Goal: Task Accomplishment & Management: Use online tool/utility

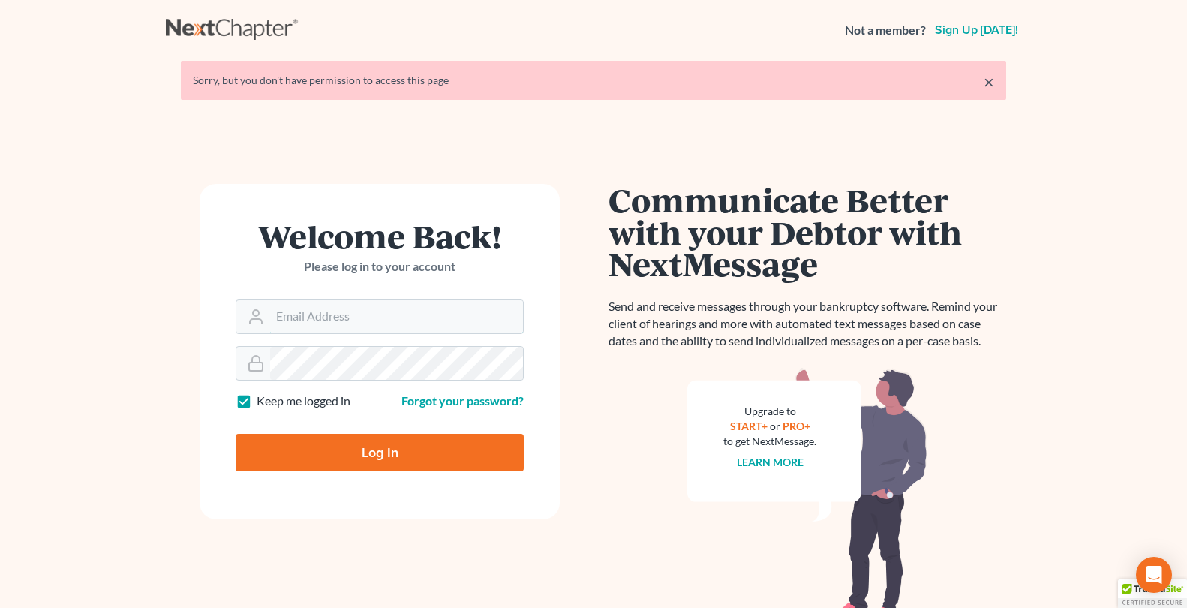
type input "[EMAIL_ADDRESS][DOMAIN_NAME]"
click at [318, 447] on input "Log In" at bounding box center [380, 453] width 288 height 38
type input "Thinking..."
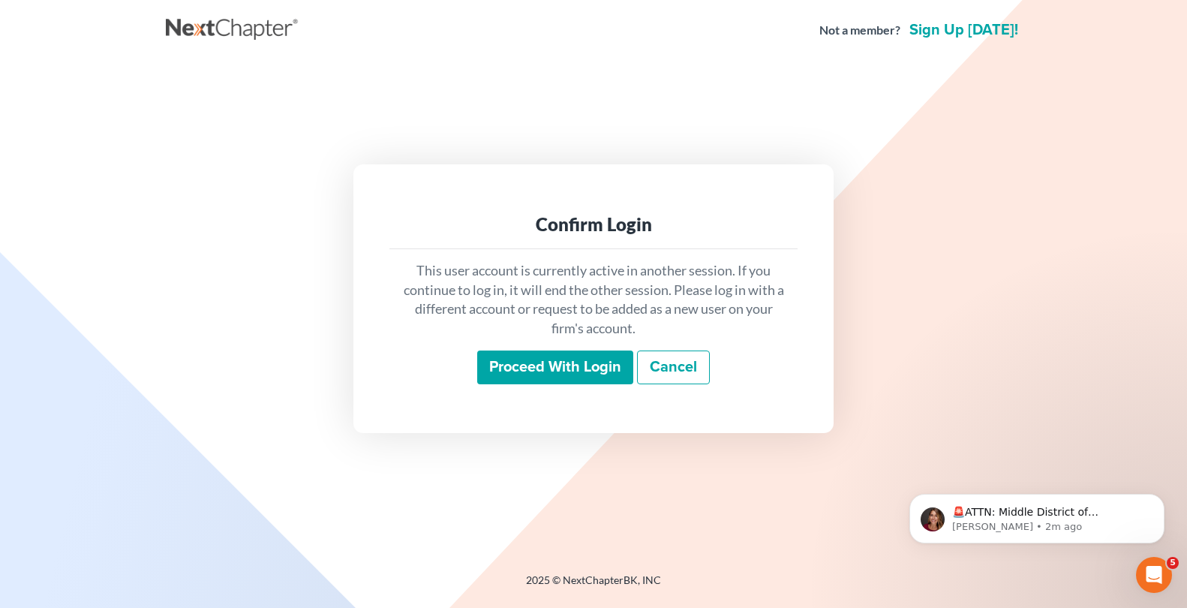
click at [535, 361] on input "Proceed with login" at bounding box center [555, 367] width 156 height 35
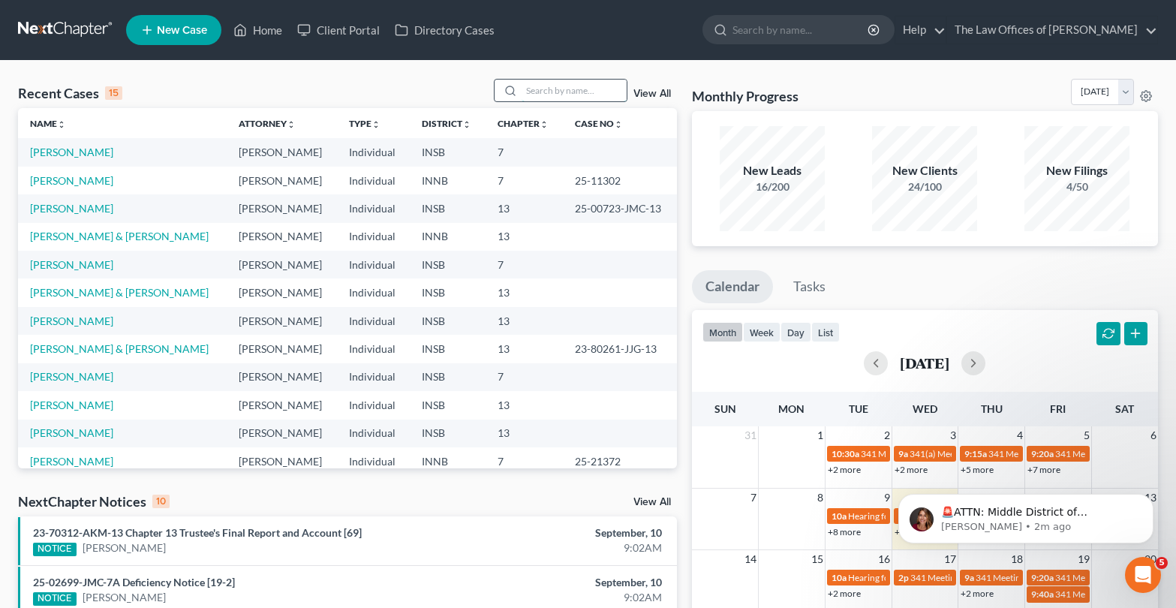
click at [571, 99] on input "search" at bounding box center [573, 91] width 105 height 22
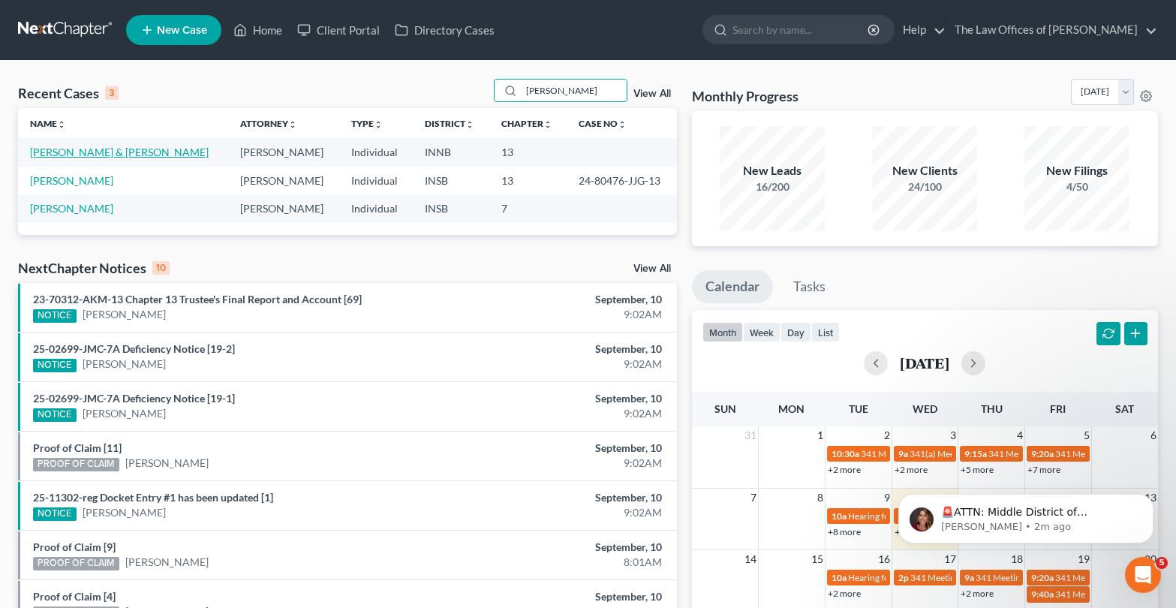
type input "[PERSON_NAME]"
click at [83, 152] on link "[PERSON_NAME] & [PERSON_NAME]" at bounding box center [119, 152] width 179 height 13
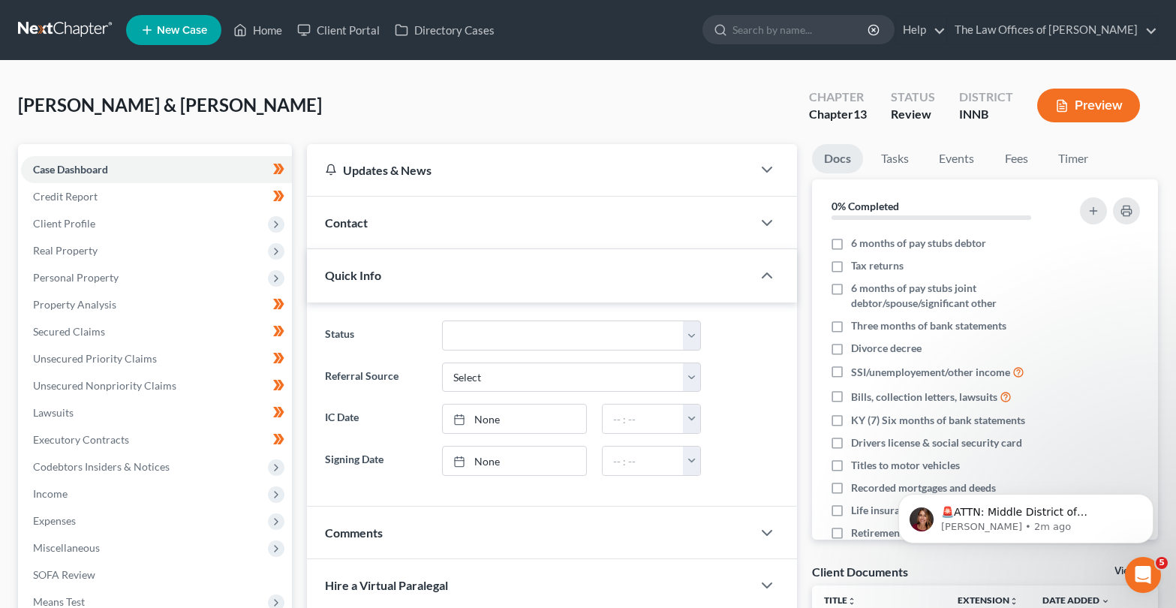
scroll to position [217, 0]
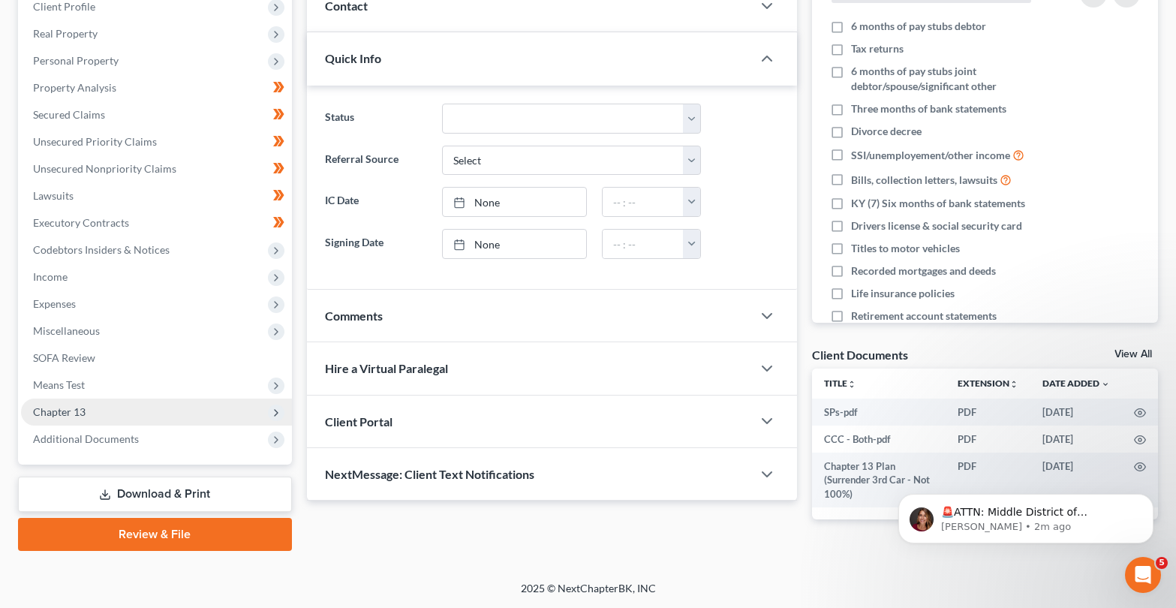
click at [107, 410] on span "Chapter 13" at bounding box center [156, 411] width 271 height 27
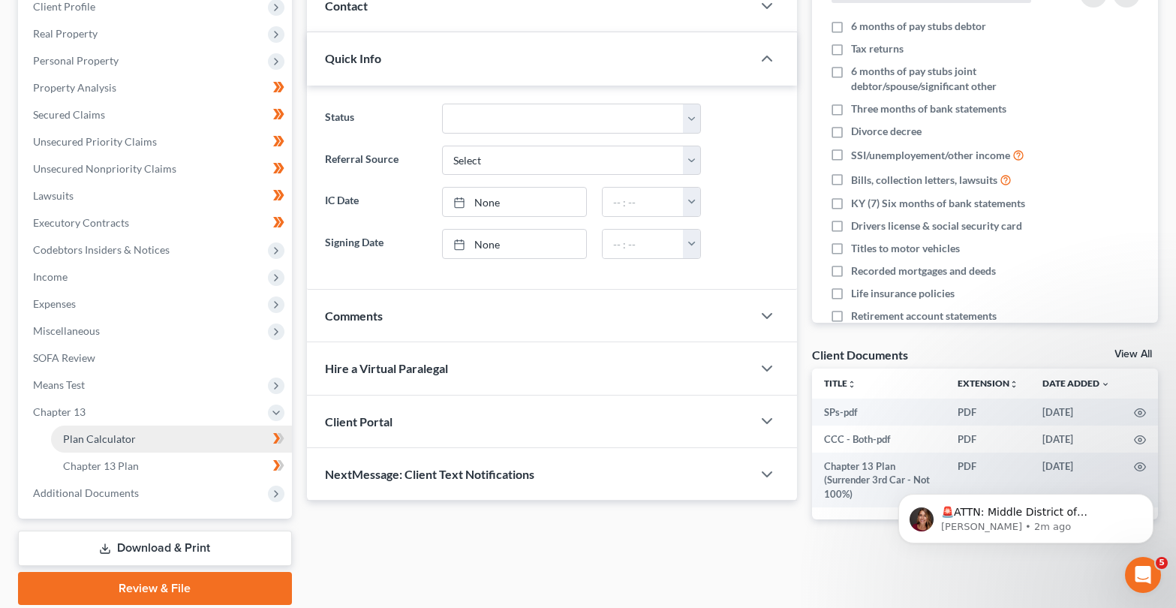
click at [103, 449] on link "Plan Calculator" at bounding box center [171, 438] width 241 height 27
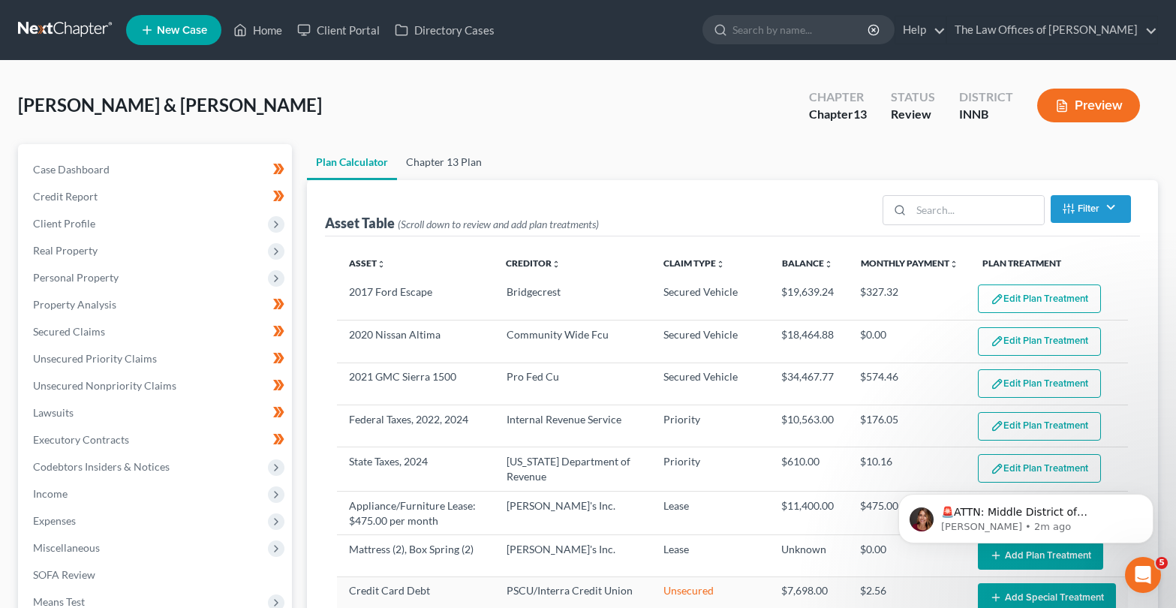
select select "59"
click at [469, 161] on link "Chapter 13 Plan" at bounding box center [444, 162] width 94 height 36
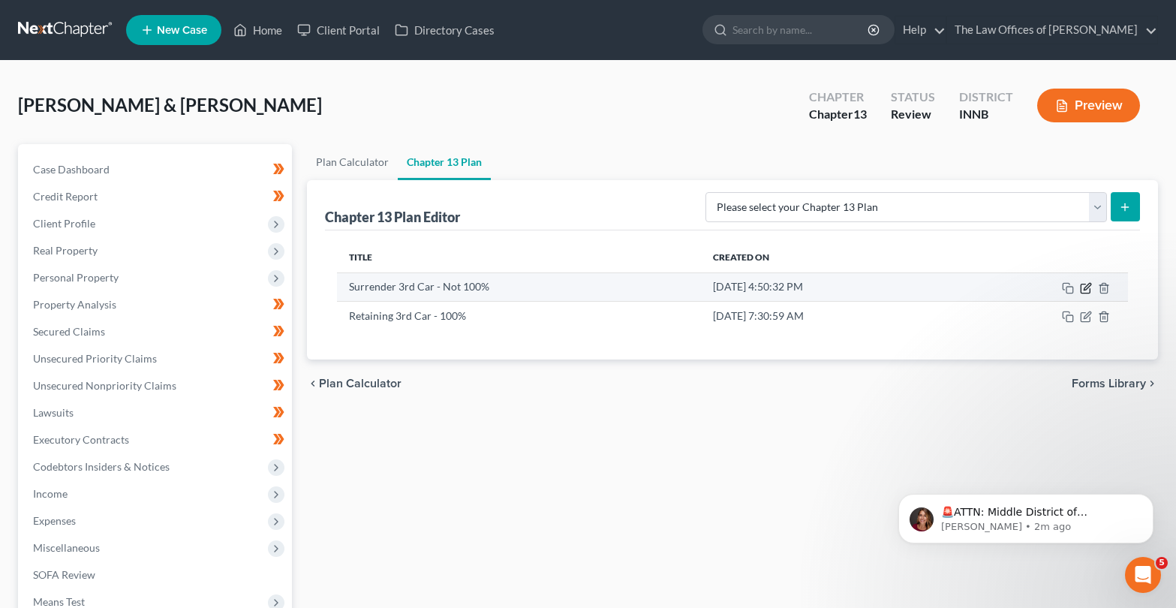
click at [1084, 286] on icon "button" at bounding box center [1086, 288] width 12 height 12
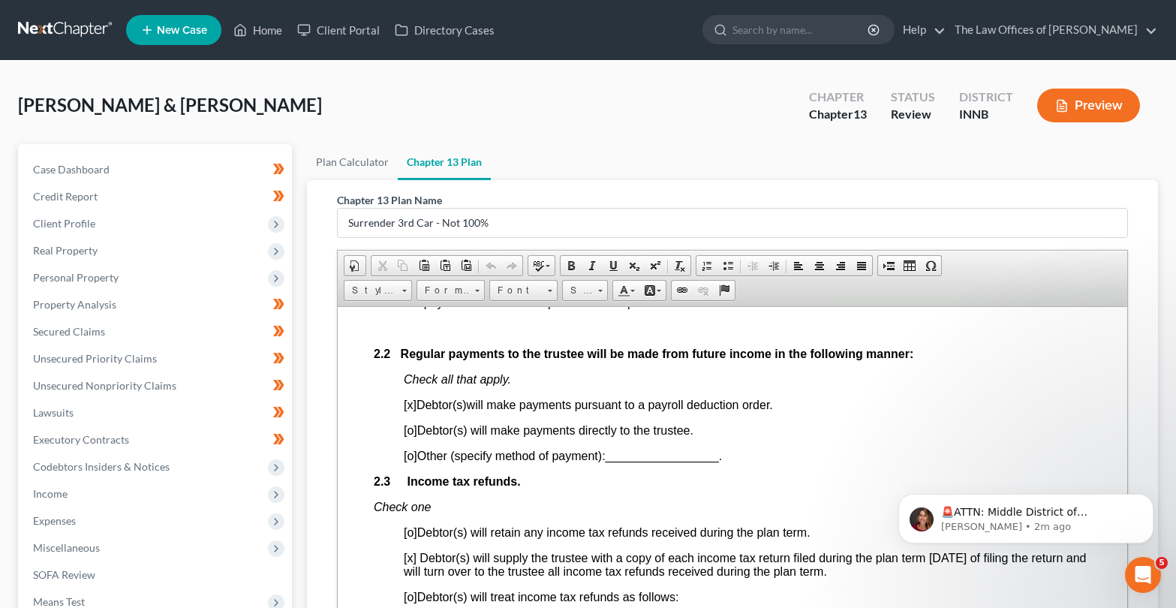
scroll to position [100, 0]
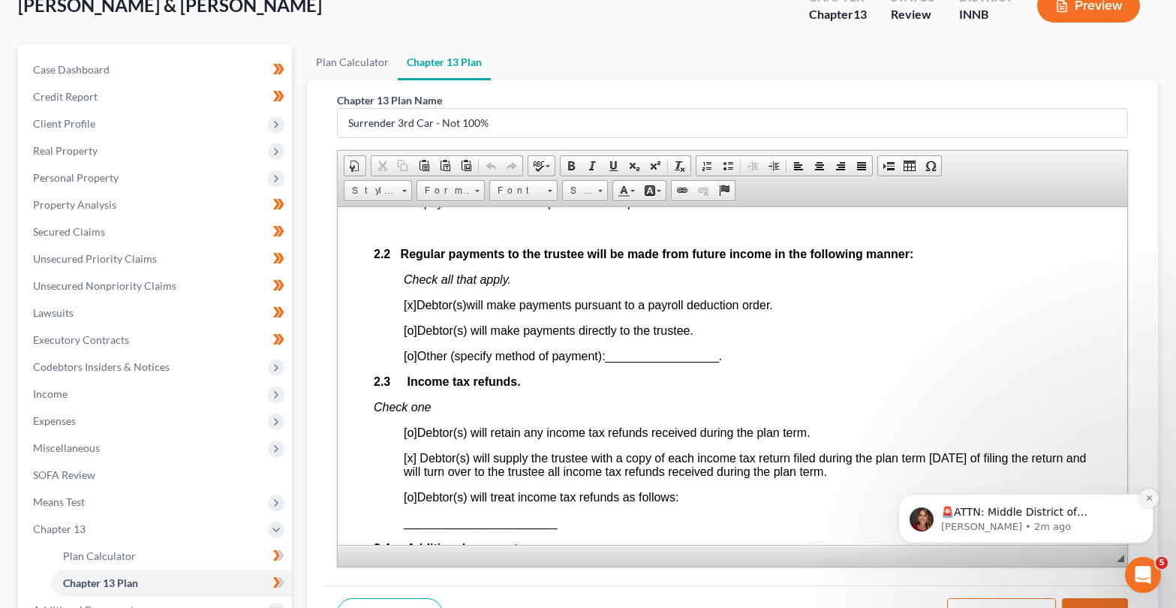
click at [1146, 497] on icon "Dismiss notification" at bounding box center [1149, 498] width 8 height 8
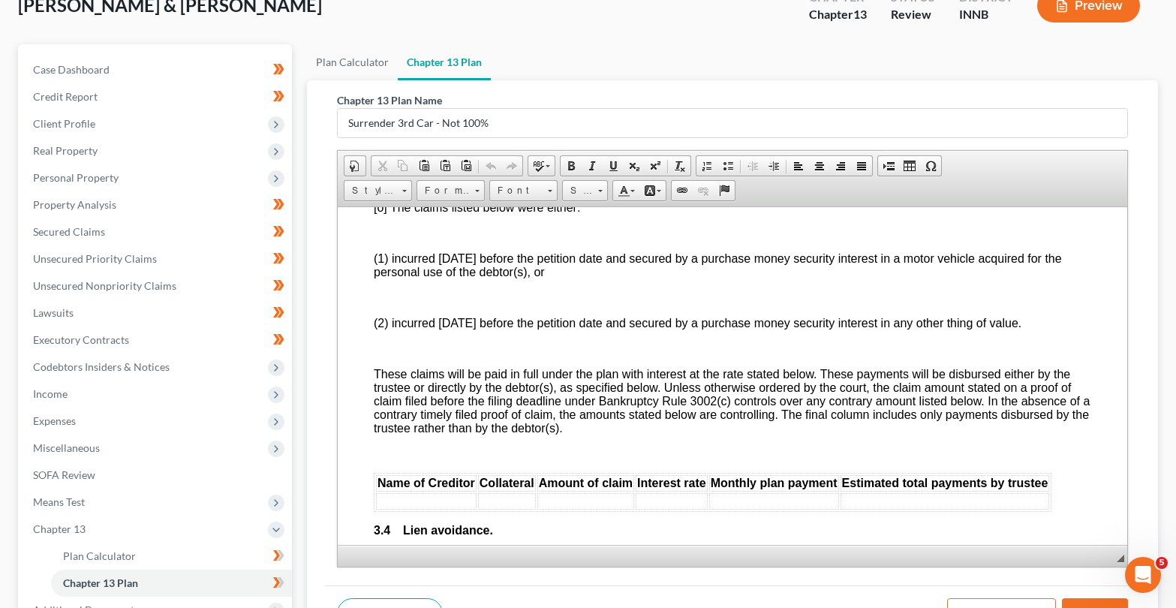
scroll to position [1951, 0]
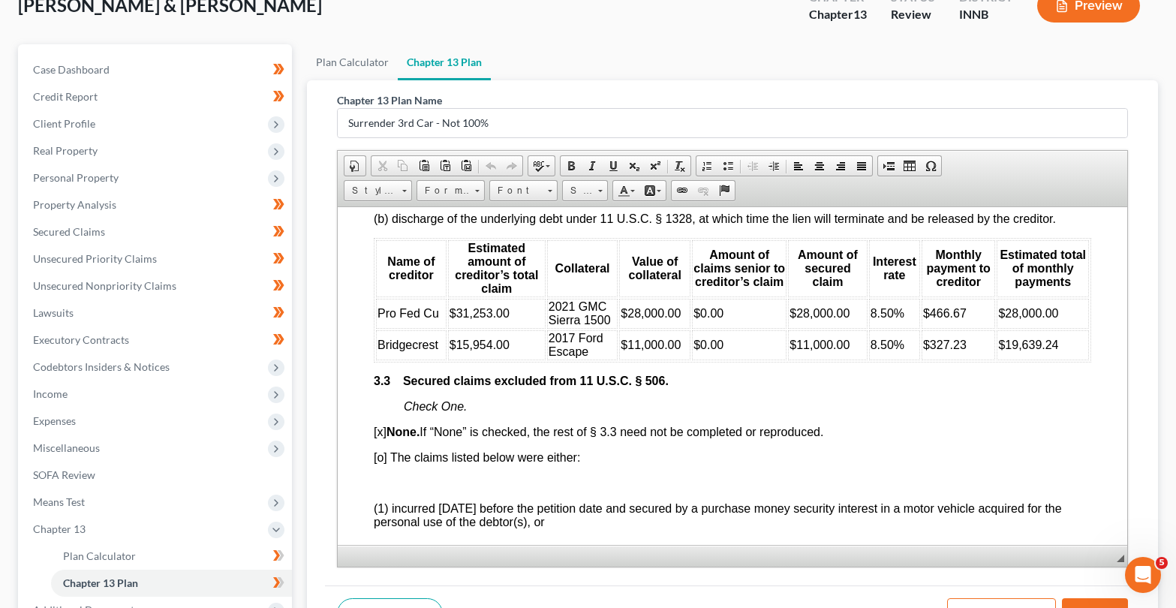
click at [1167, 362] on div "[PERSON_NAME] & [PERSON_NAME] Upgraded Chapter Chapter 13 Status Review Distric…" at bounding box center [588, 356] width 1176 height 791
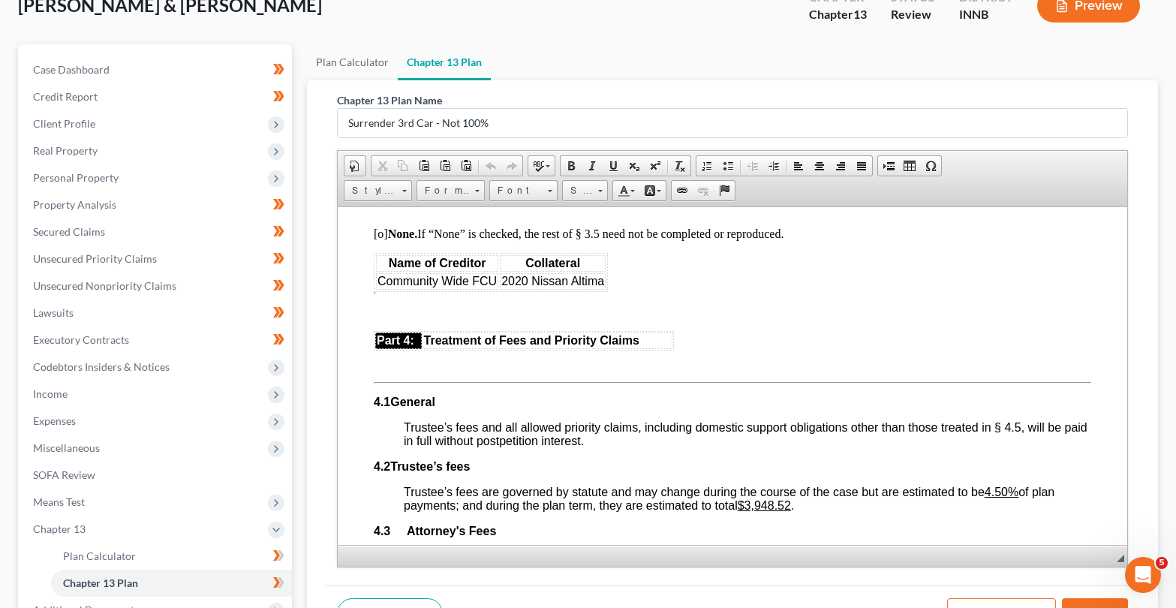
scroll to position [271, 0]
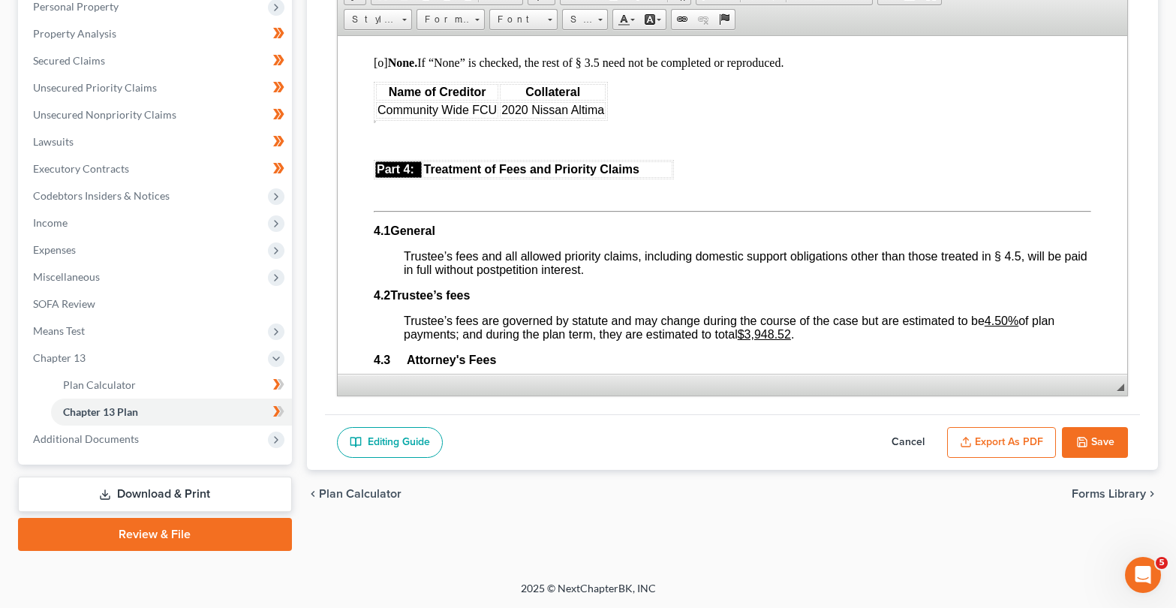
click at [1013, 449] on button "Export as PDF" at bounding box center [1001, 443] width 109 height 32
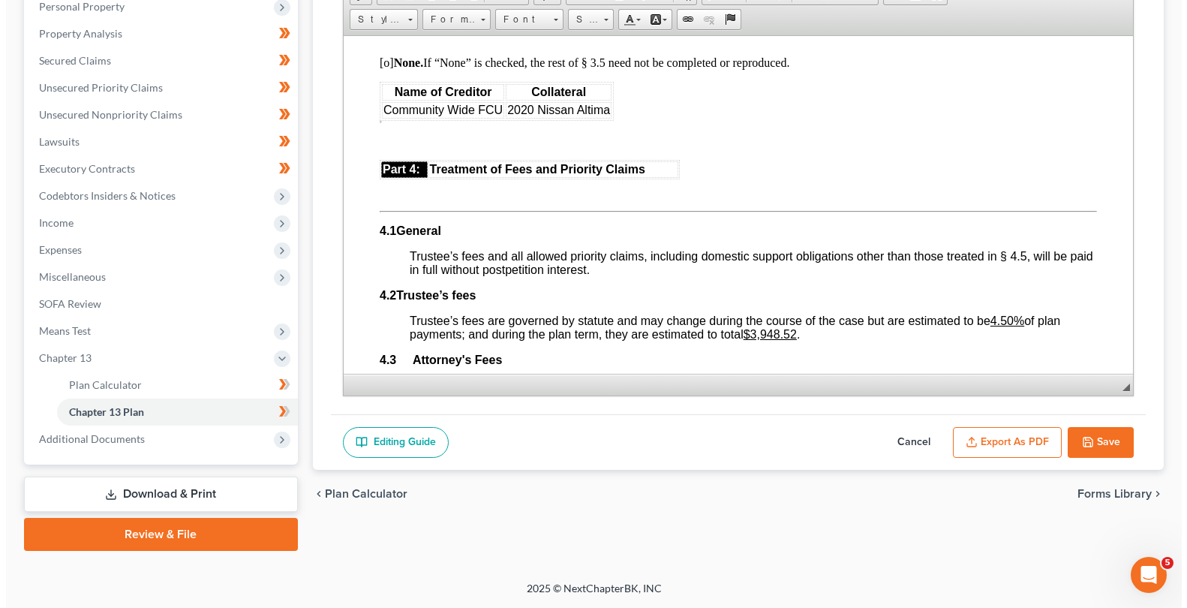
scroll to position [2687, 0]
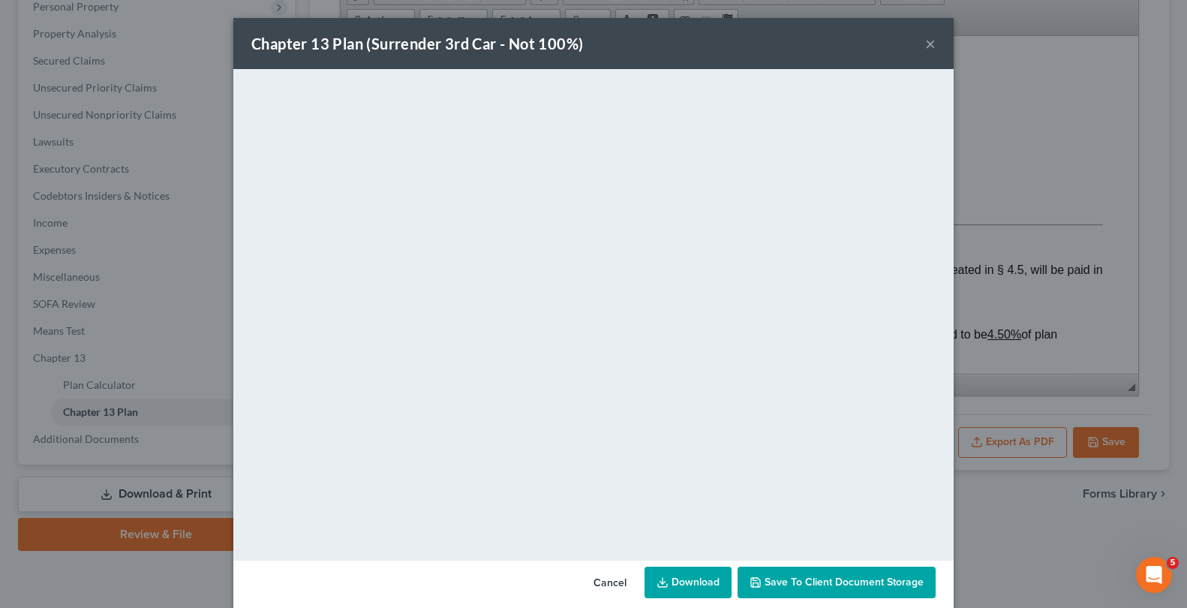
click at [785, 581] on span "Save to Client Document Storage" at bounding box center [843, 581] width 159 height 13
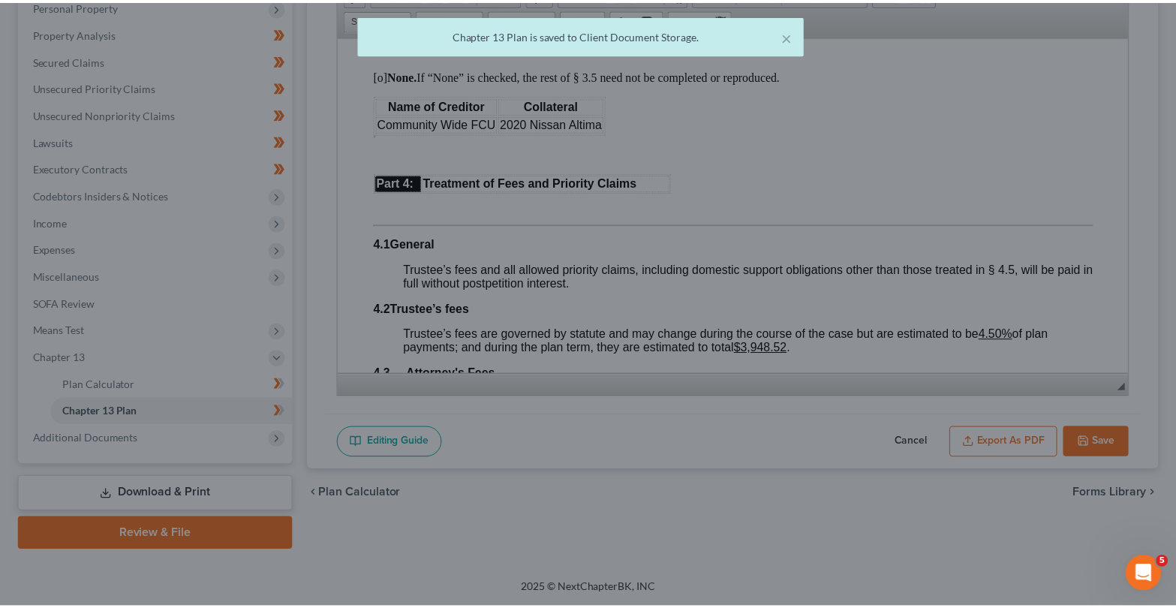
scroll to position [2701, 0]
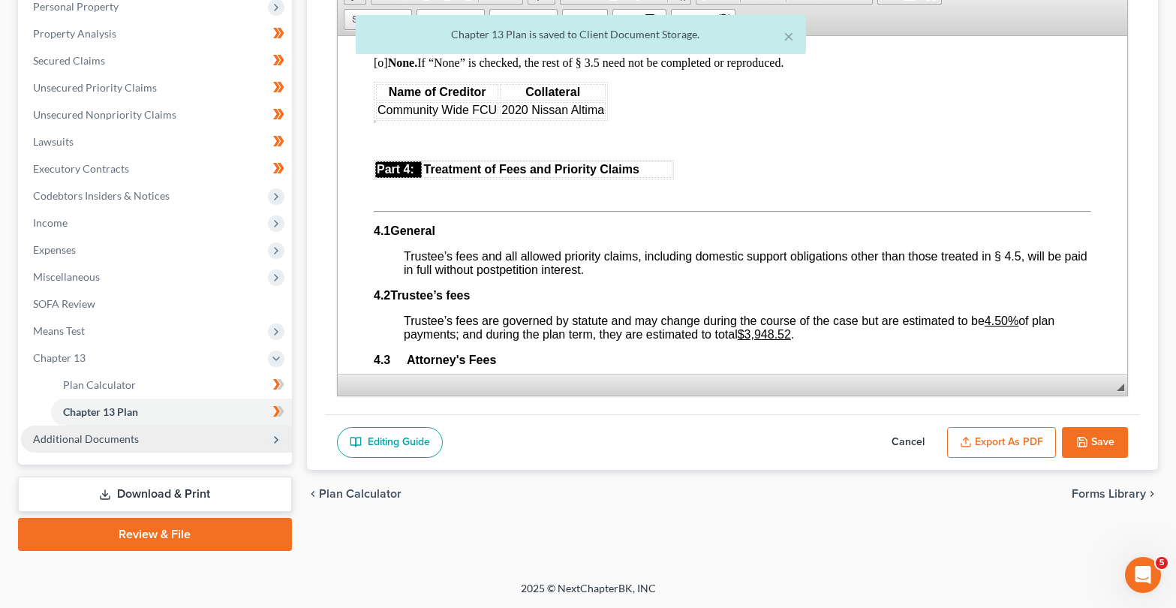
click at [92, 440] on span "Additional Documents" at bounding box center [86, 438] width 106 height 13
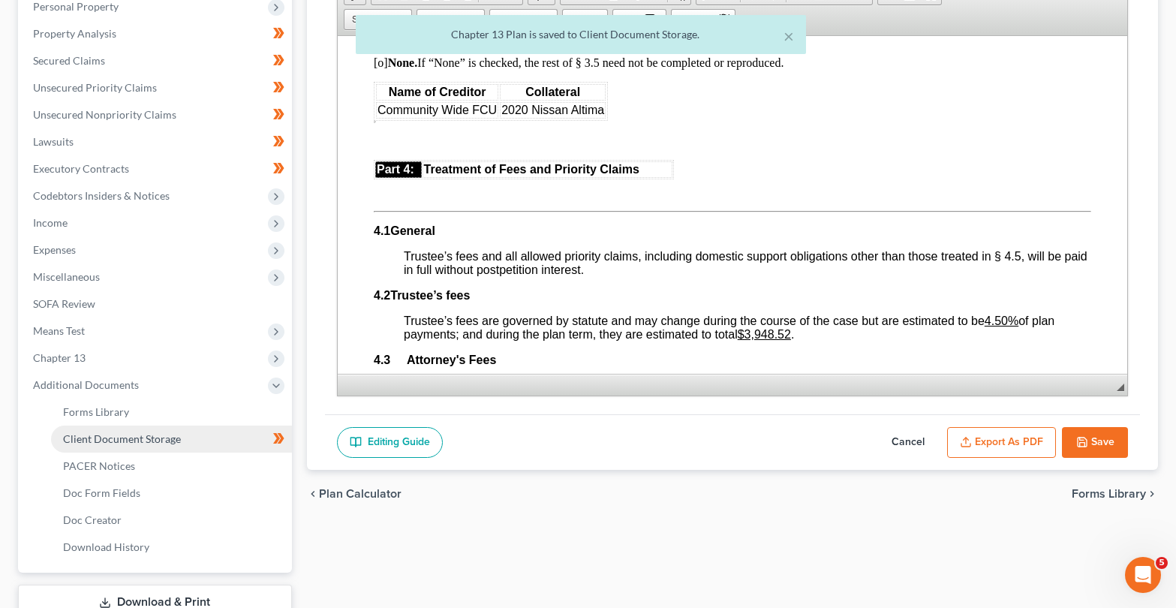
click at [119, 440] on span "Client Document Storage" at bounding box center [122, 438] width 118 height 13
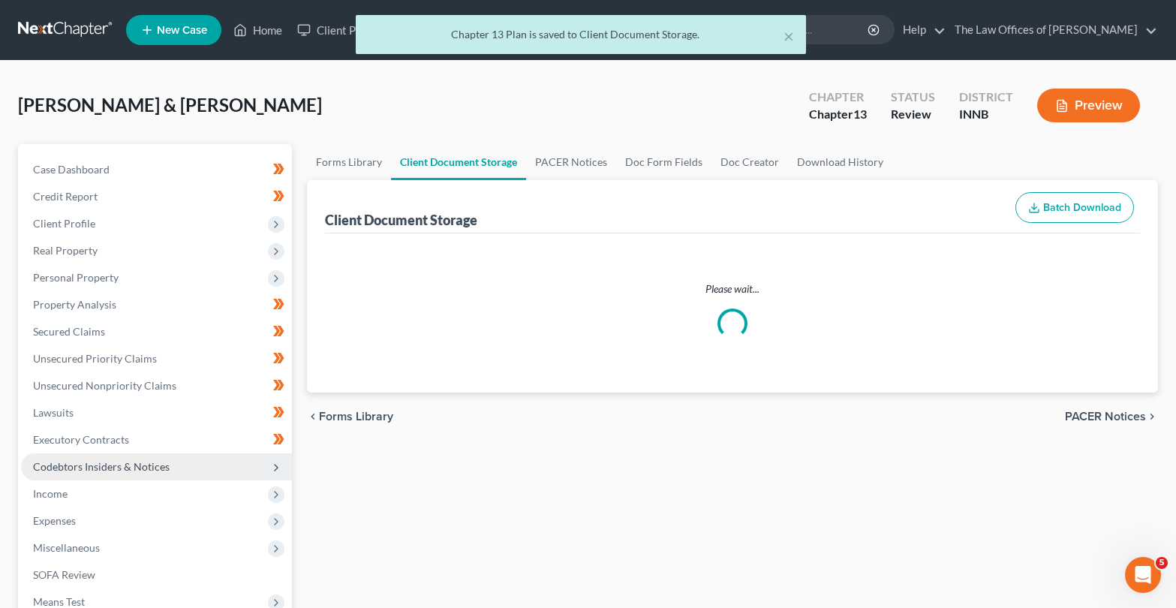
select select "2"
select select "0"
select select "8"
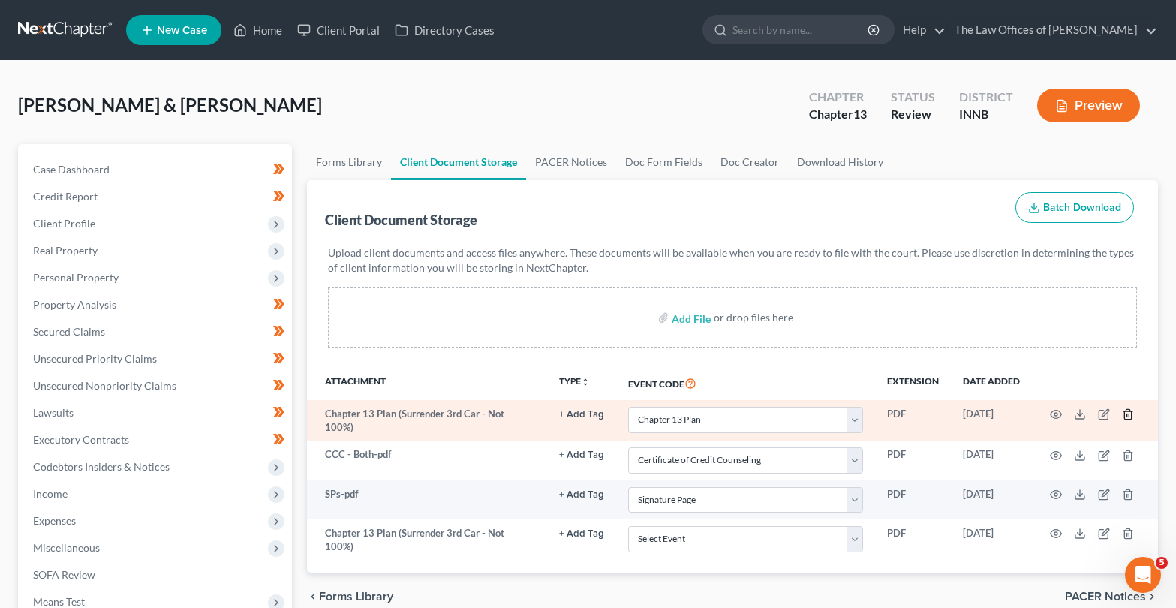
click at [1128, 415] on icon "button" at bounding box center [1128, 414] width 12 height 12
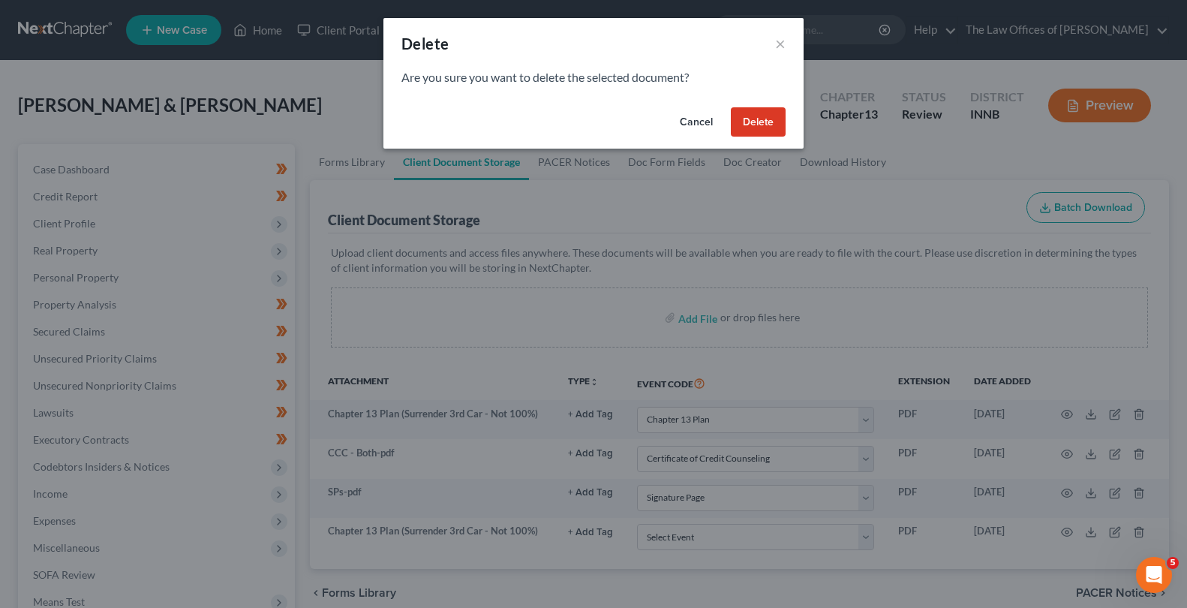
click at [740, 115] on button "Delete" at bounding box center [758, 122] width 55 height 30
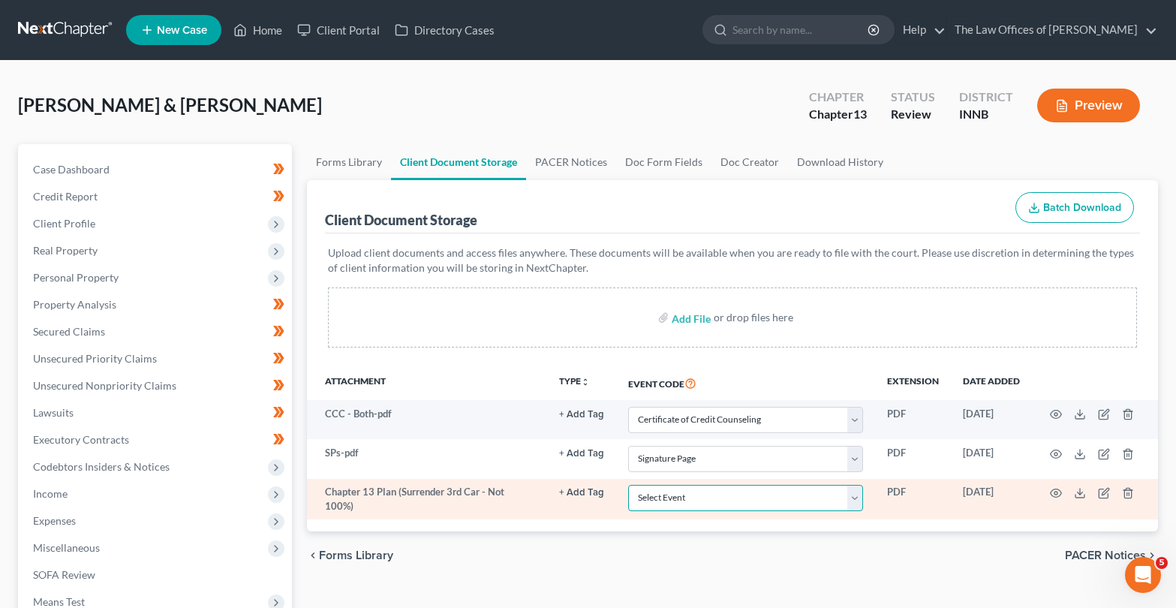
click at [708, 509] on select "Select Event Certificate of Credit Counseling Chapter 13 Calculation of Disposa…" at bounding box center [745, 498] width 235 height 26
select select "2"
click at [628, 485] on select "Select Event Certificate of Credit Counseling Chapter 13 Calculation of Disposa…" at bounding box center [745, 498] width 235 height 26
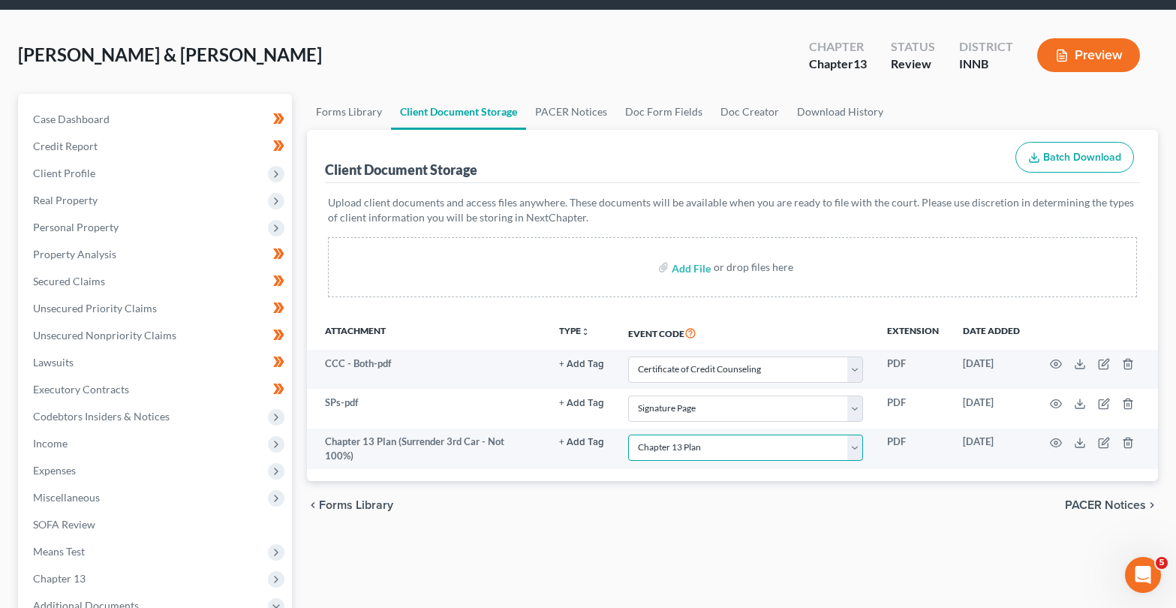
scroll to position [100, 0]
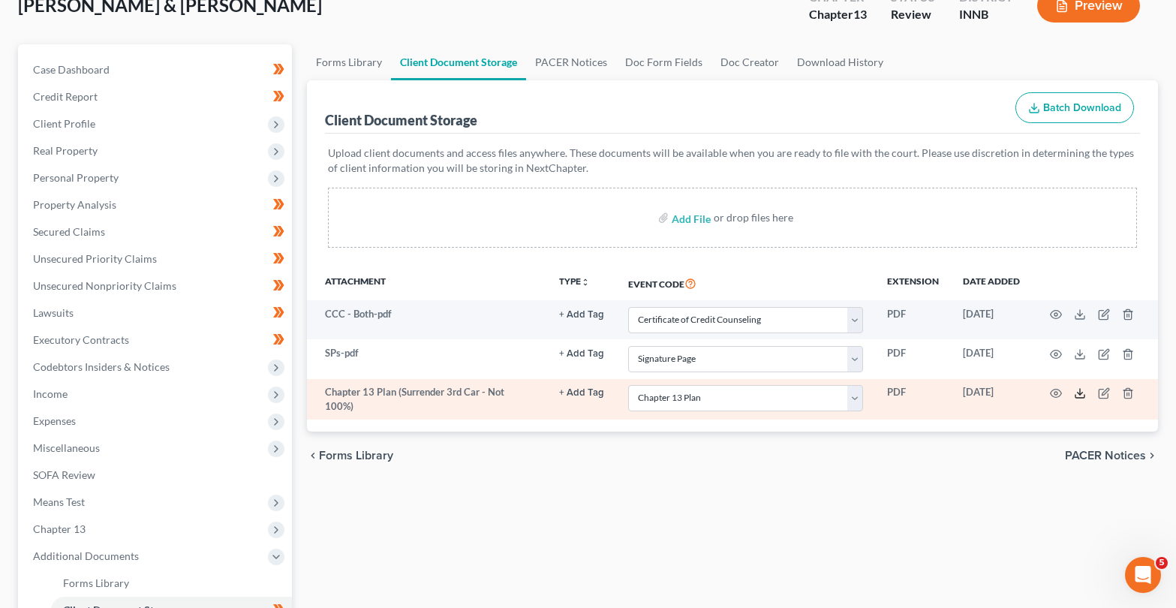
click at [1081, 396] on icon at bounding box center [1080, 393] width 12 height 12
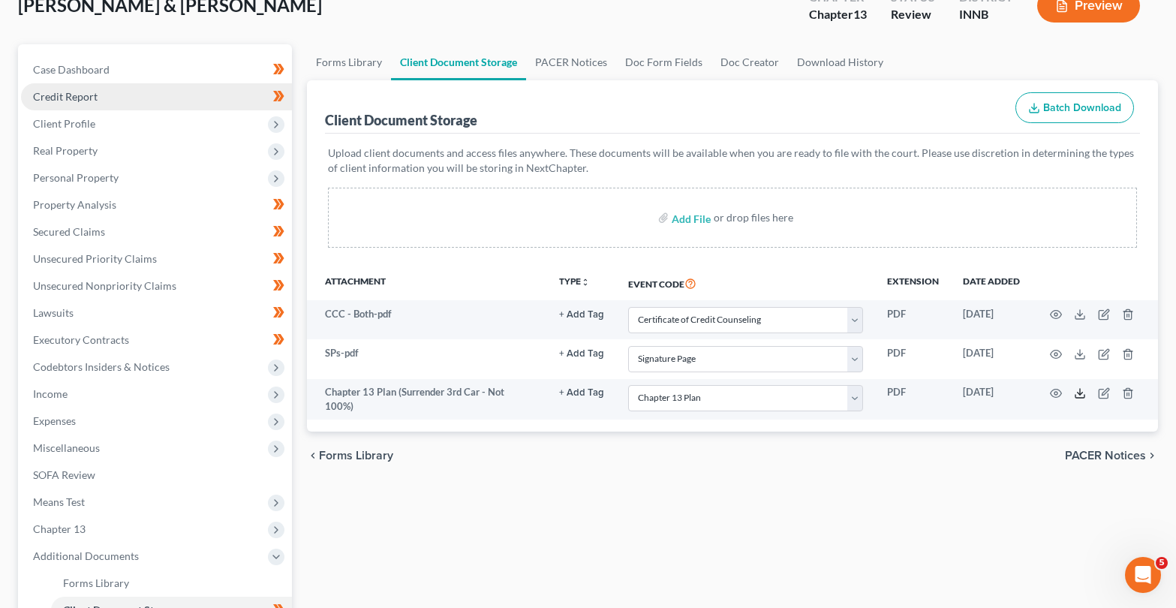
scroll to position [0, 0]
